Goal: Navigation & Orientation: Find specific page/section

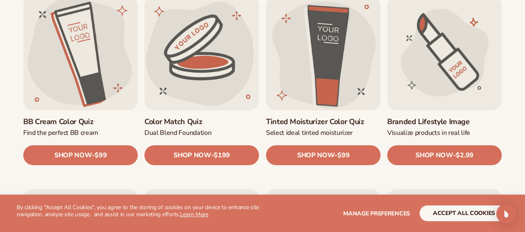
scroll to position [679, 0]
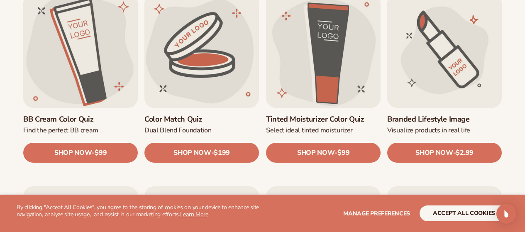
click at [88, 119] on link "BB Cream Color Quiz" at bounding box center [80, 120] width 115 height 10
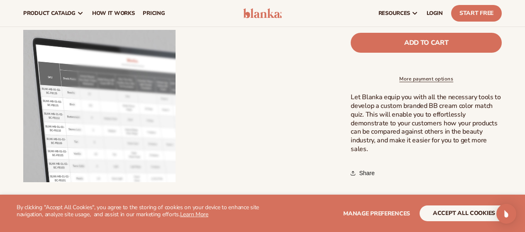
scroll to position [259, 0]
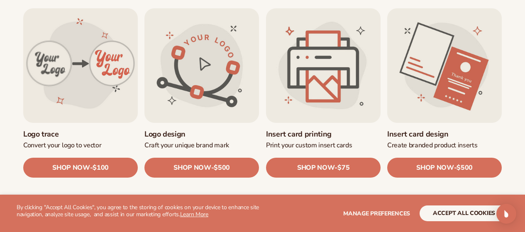
scroll to position [283, 0]
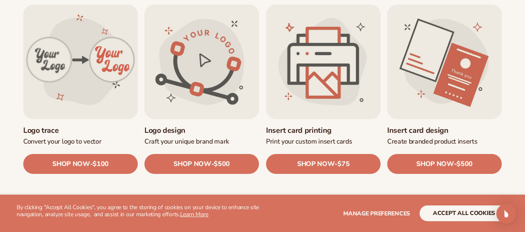
click at [193, 126] on link "Logo design" at bounding box center [201, 131] width 115 height 10
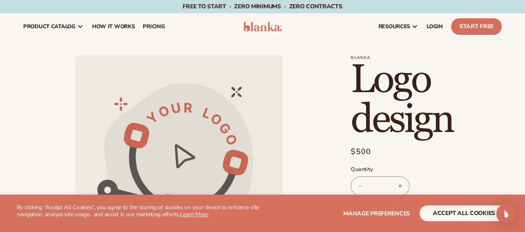
scroll to position [36, 0]
